Goal: Check status: Check status

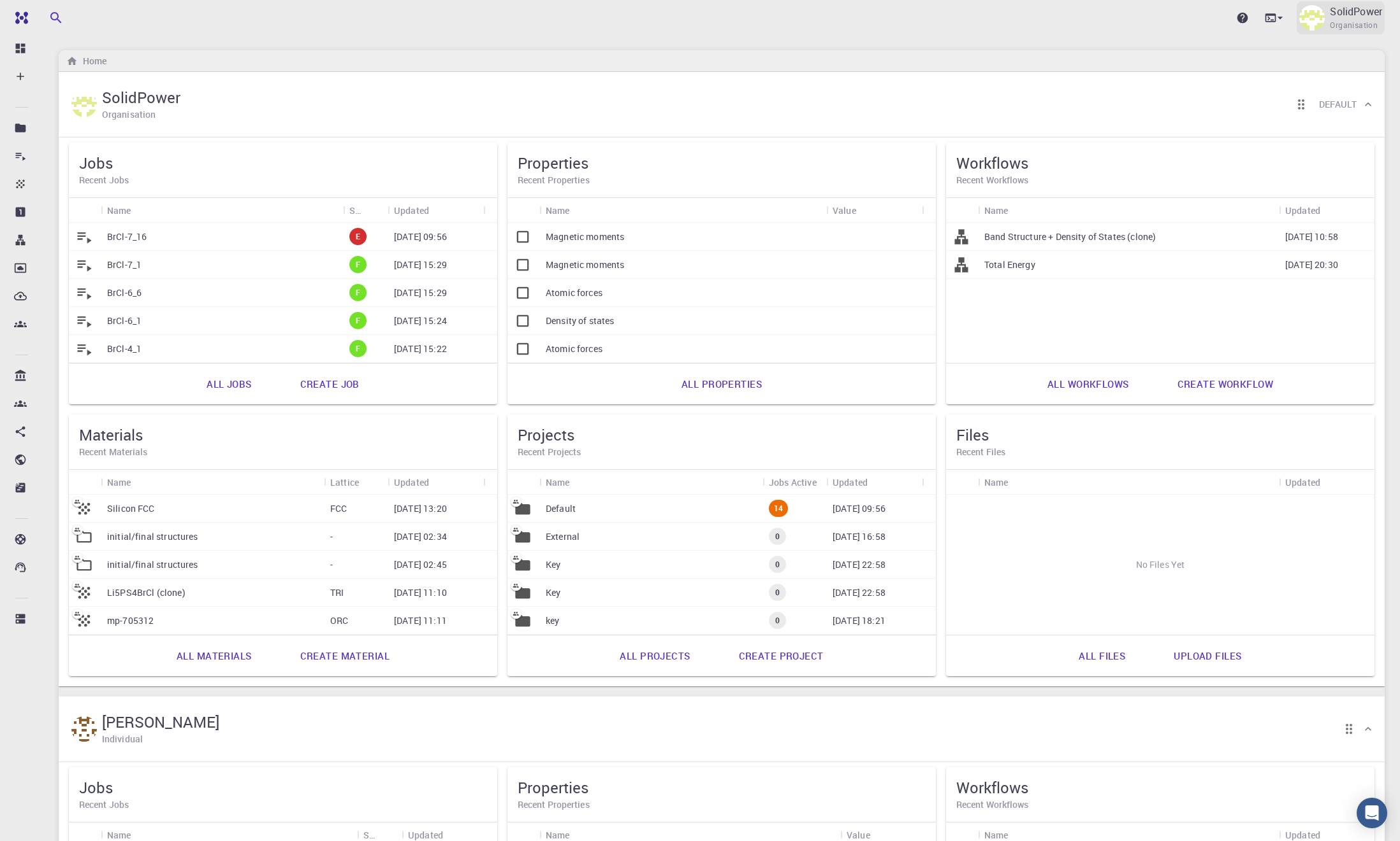
click at [1330, 18] on p "SolidPower" at bounding box center [1356, 11] width 52 height 15
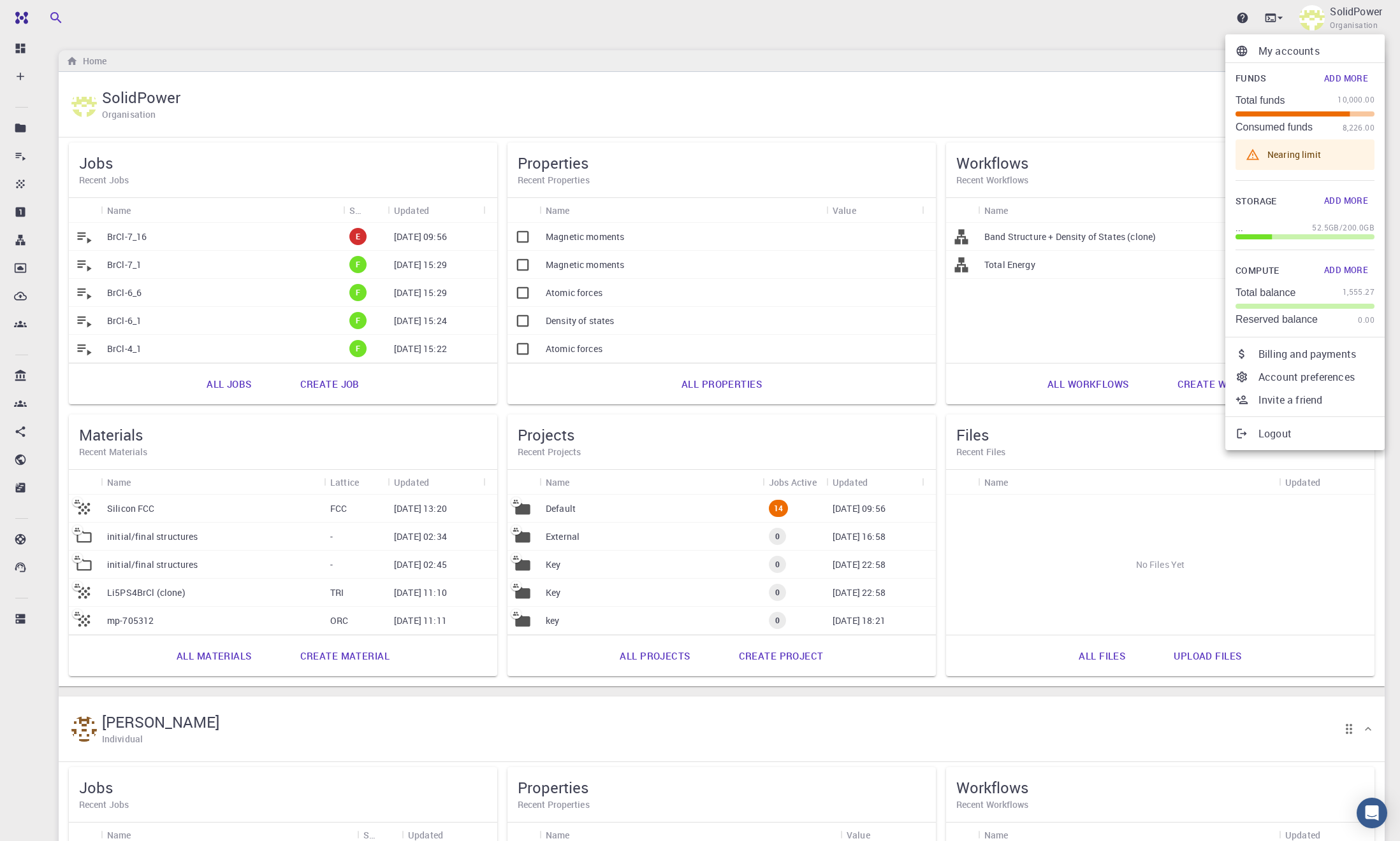
click at [1329, 360] on p "Billing and payments" at bounding box center [1316, 354] width 116 height 15
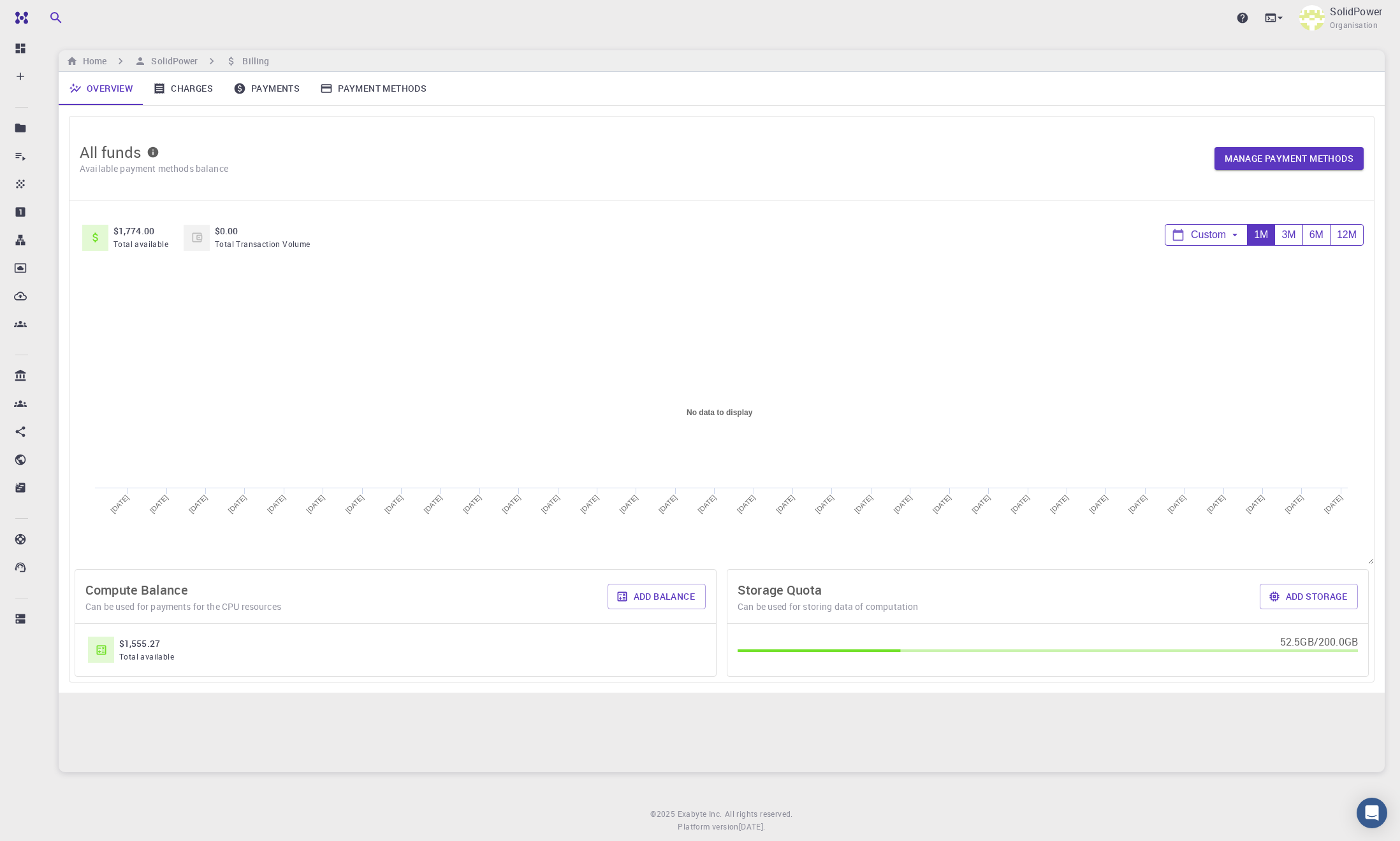
click at [206, 88] on link "Charges" at bounding box center [183, 88] width 80 height 33
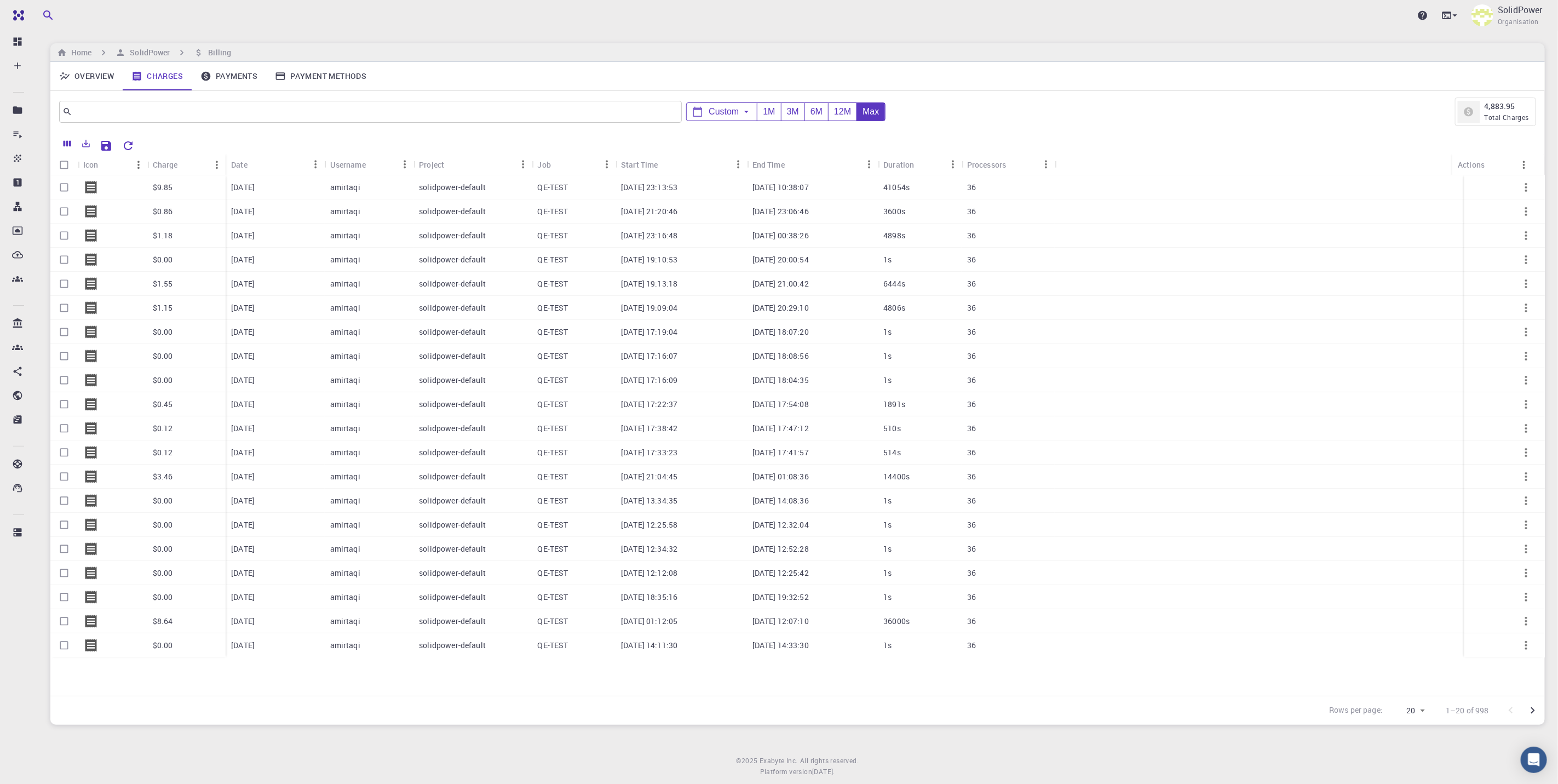
click at [1214, 188] on icon "button" at bounding box center [1527, 187] width 13 height 13
click at [94, 184] on icon at bounding box center [91, 187] width 11 height 13
click at [89, 188] on icon at bounding box center [91, 187] width 15 height 15
click at [66, 190] on input "Select row" at bounding box center [64, 187] width 21 height 21
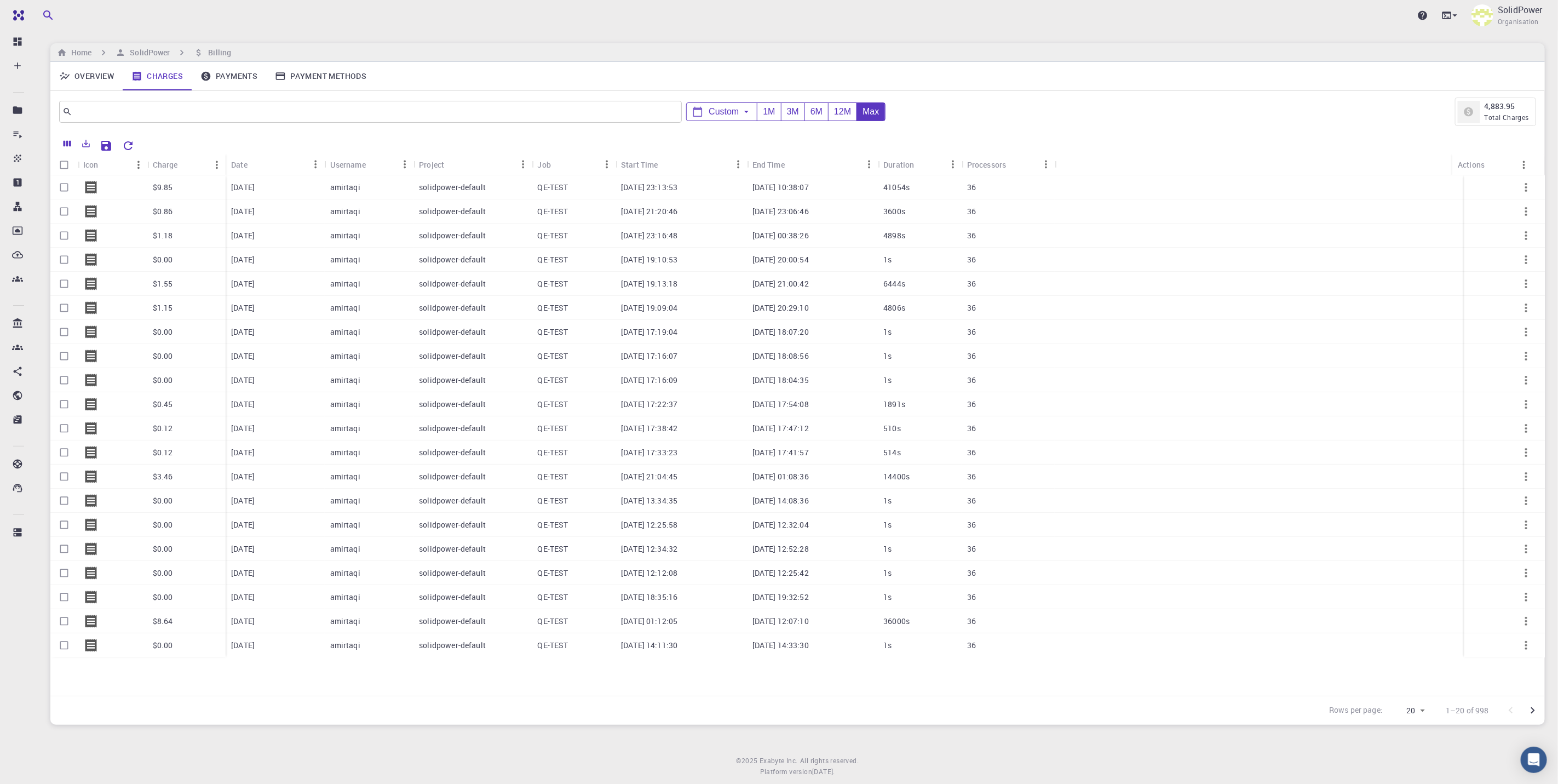
checkbox input "true"
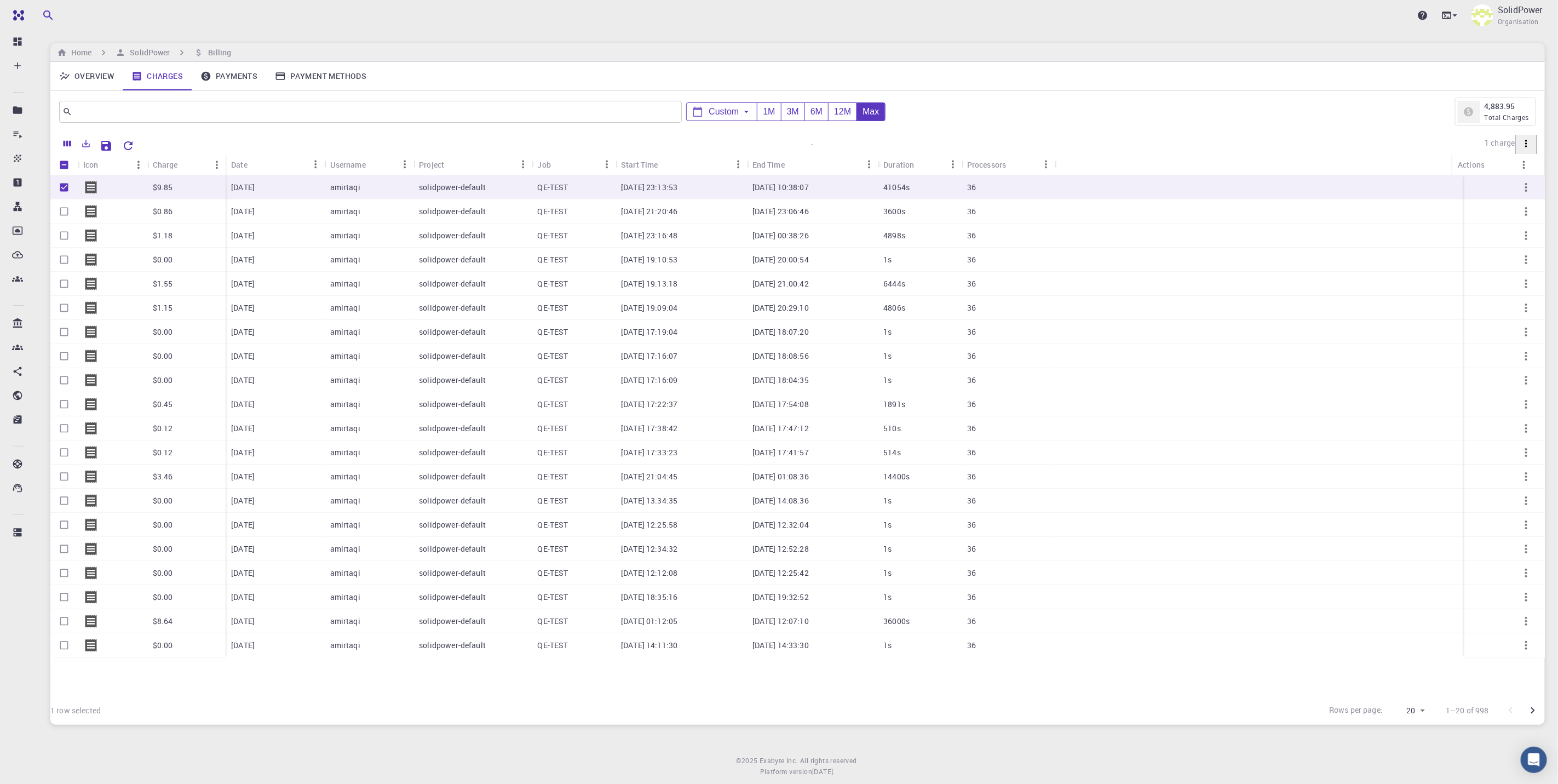
click at [86, 190] on icon at bounding box center [91, 187] width 11 height 13
click at [1214, 713] on icon "Go to next page" at bounding box center [1533, 710] width 13 height 13
checkbox input "false"
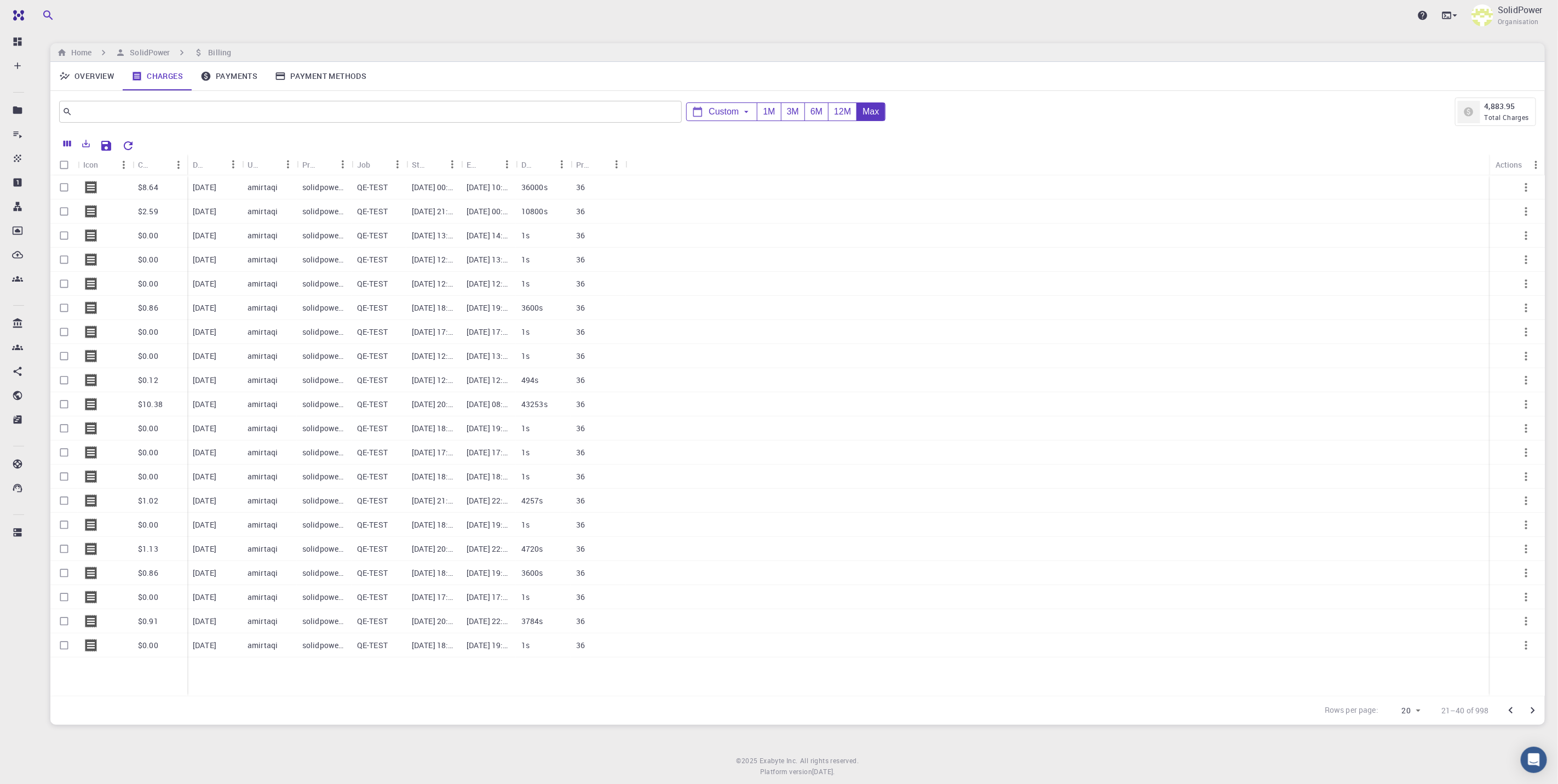
click at [1214, 709] on icon "Go to previous page" at bounding box center [1511, 710] width 13 height 13
